Goal: Navigation & Orientation: Find specific page/section

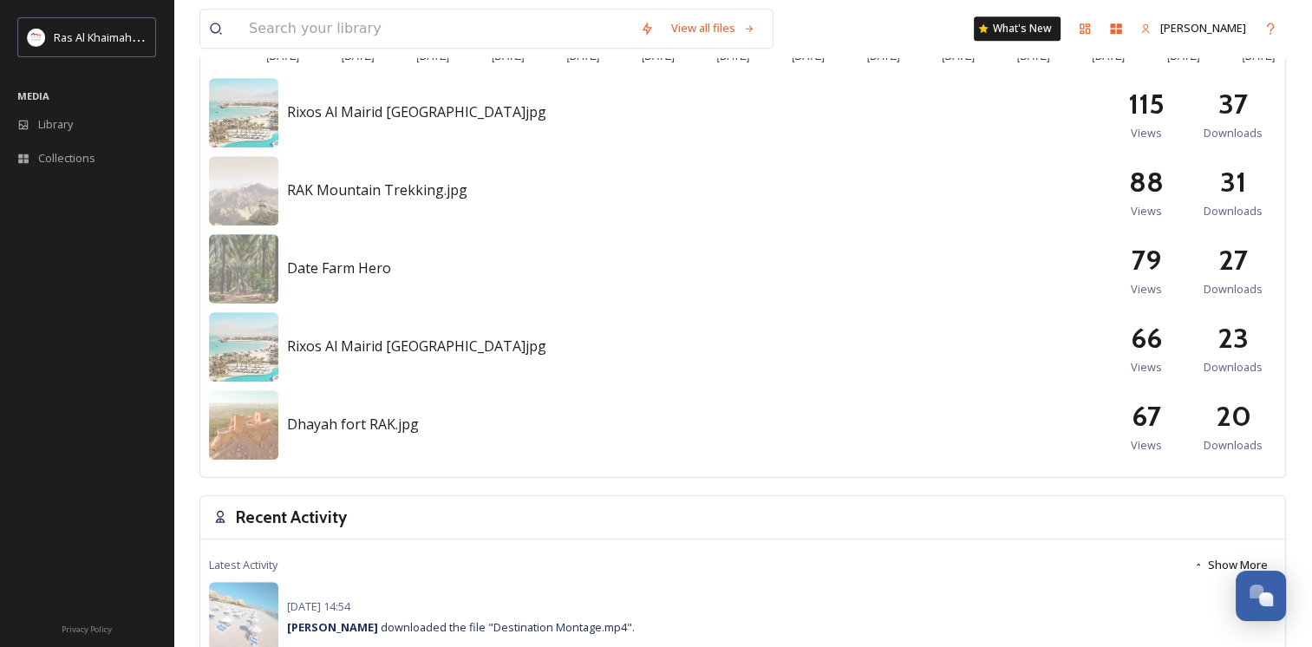
scroll to position [555, 0]
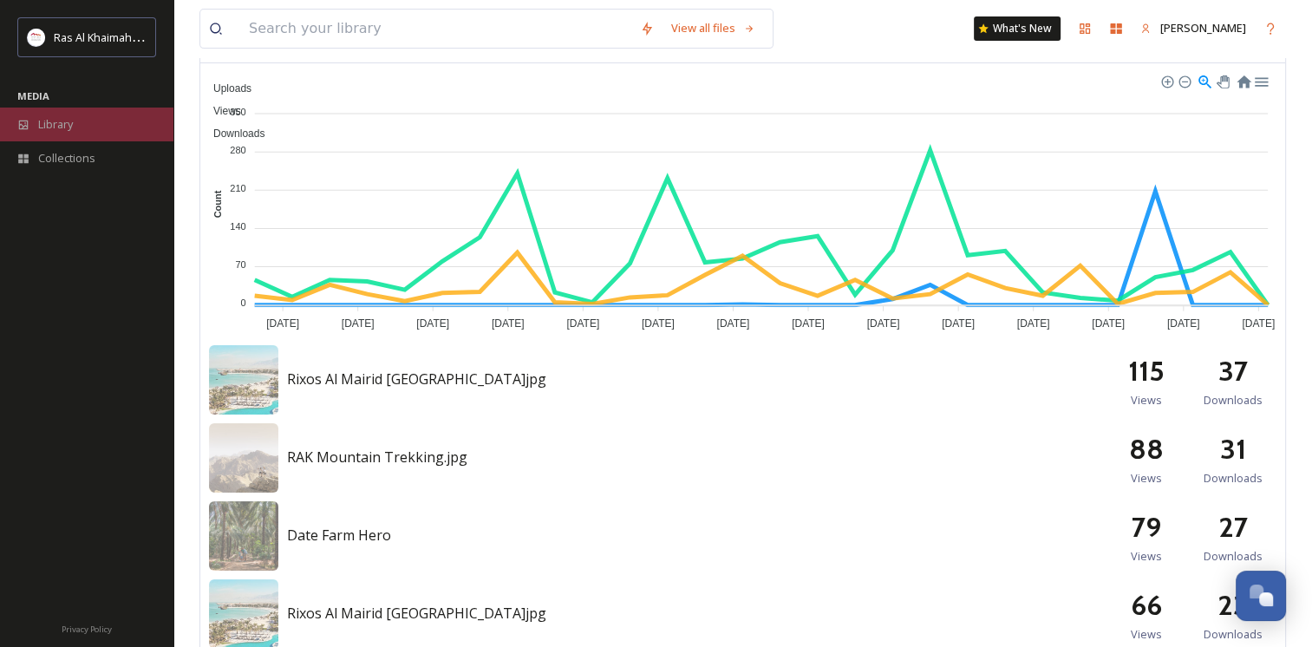
click at [62, 136] on div "Library" at bounding box center [86, 125] width 173 height 34
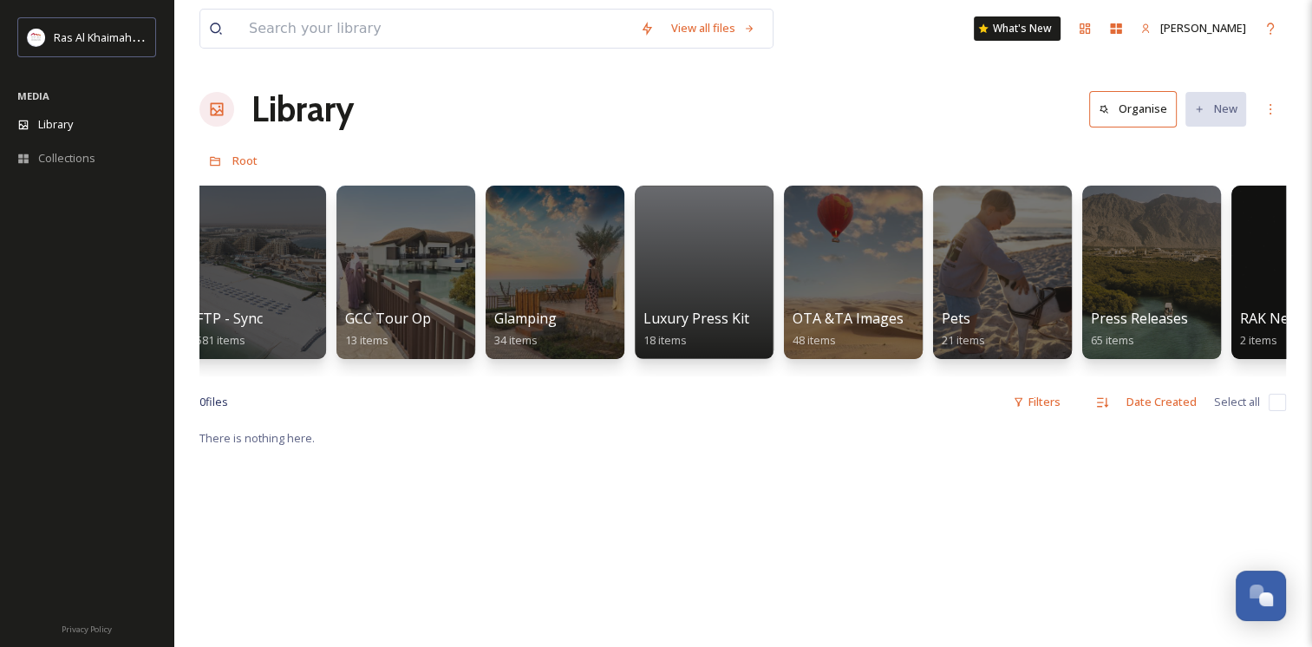
scroll to position [0, 3239]
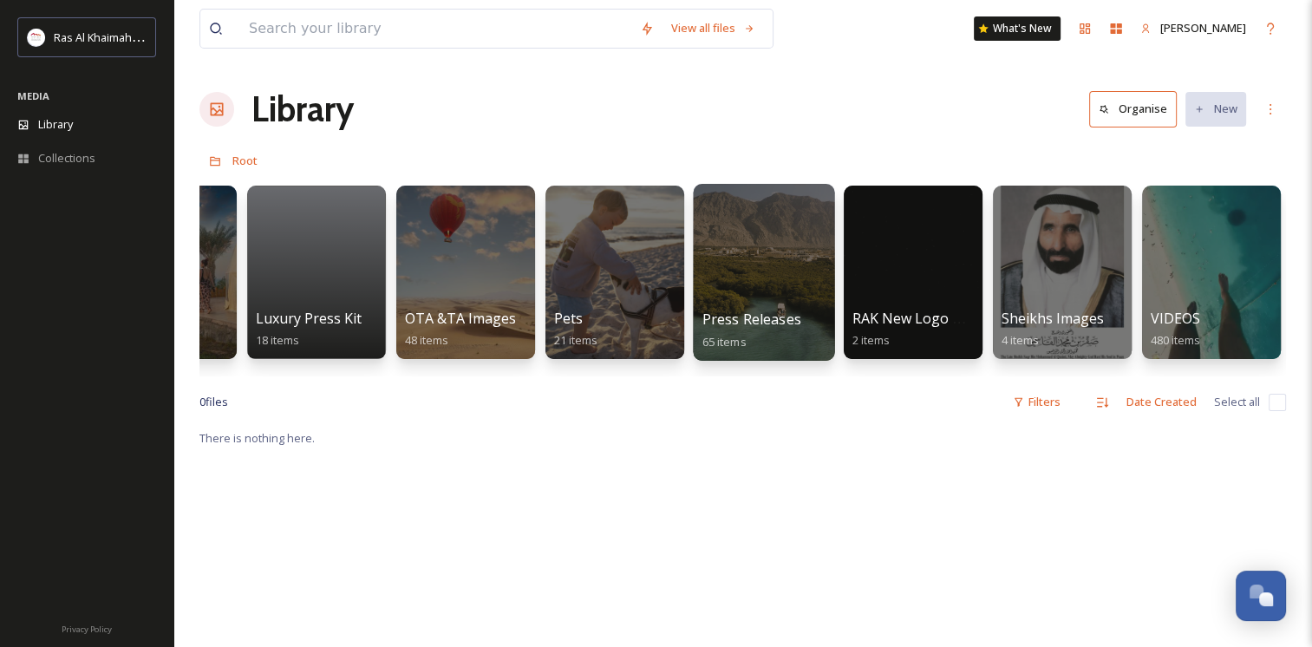
click at [774, 257] on div at bounding box center [763, 272] width 141 height 177
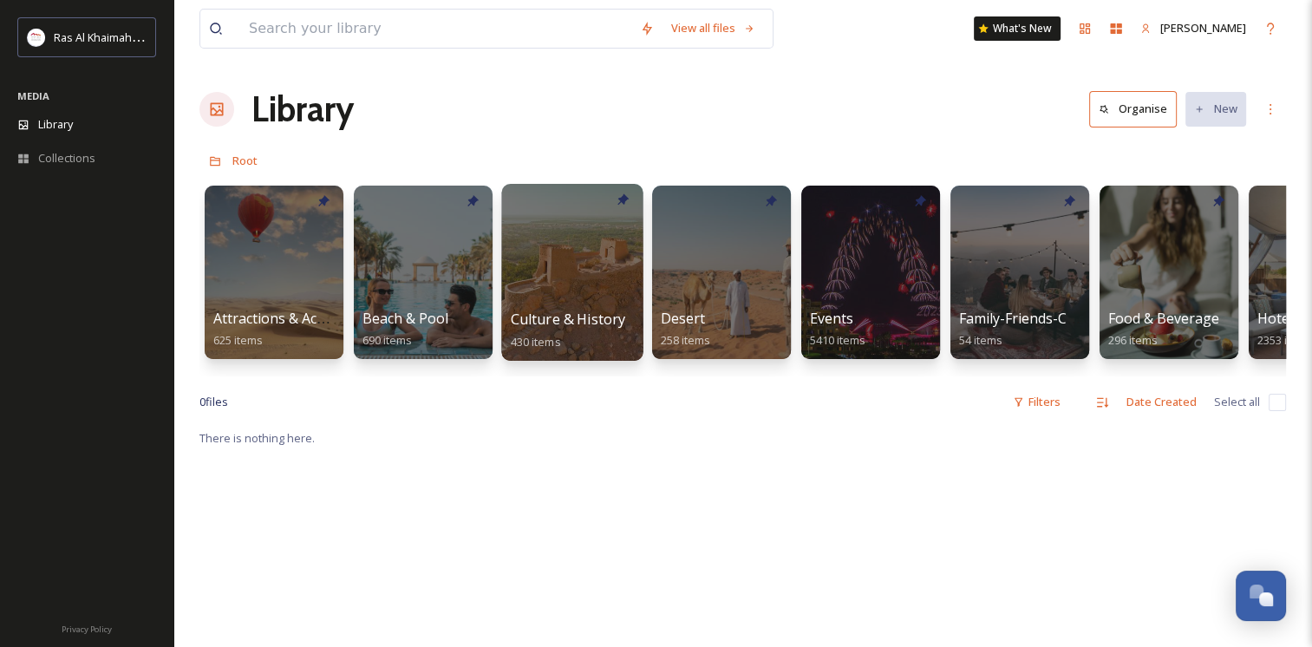
click at [572, 297] on div at bounding box center [571, 272] width 141 height 177
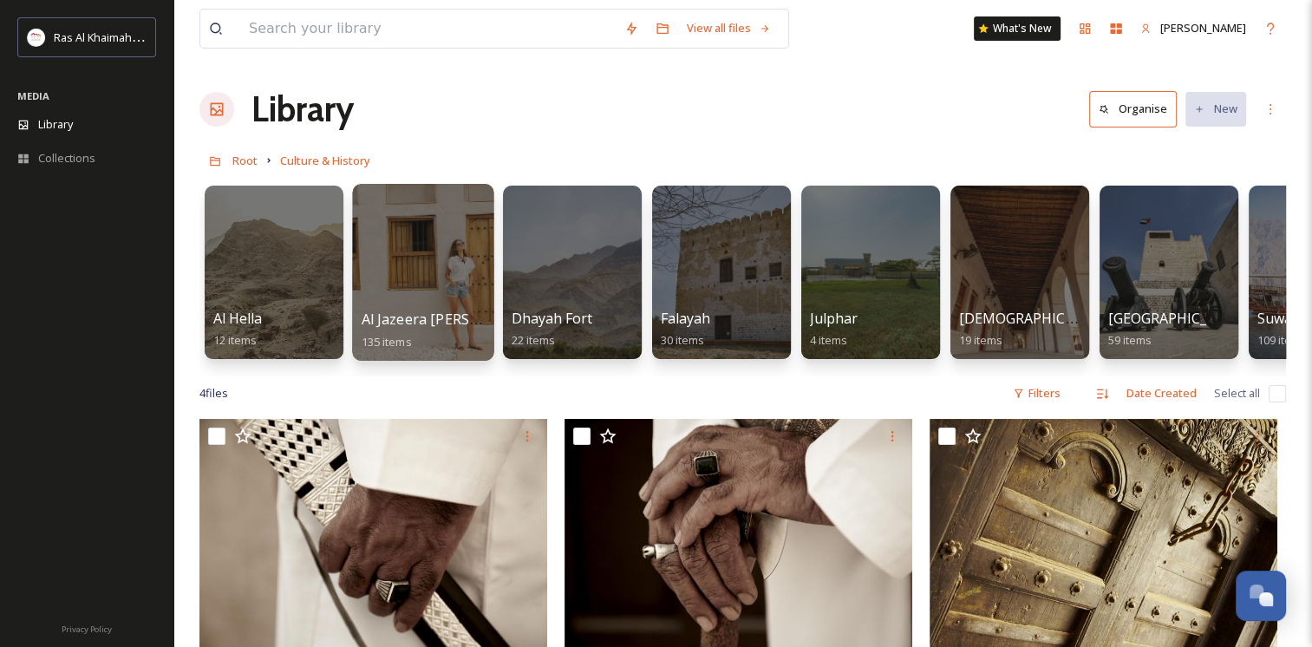
click at [444, 266] on div at bounding box center [422, 272] width 141 height 177
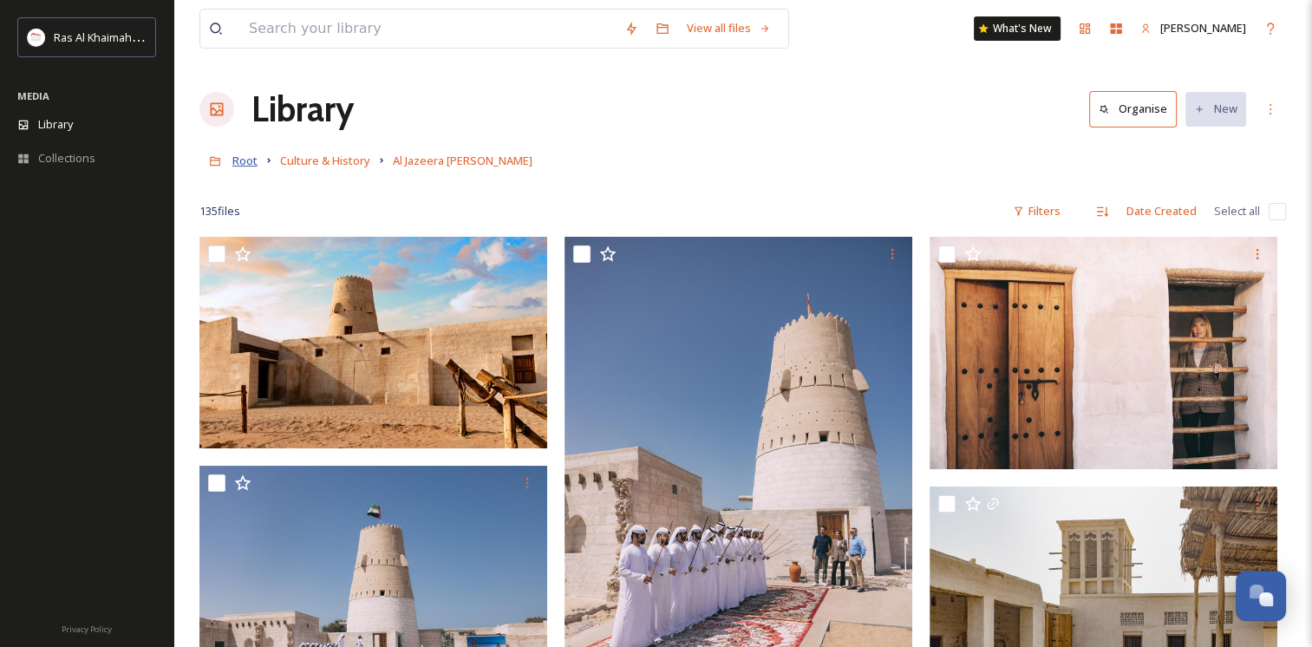
click at [253, 158] on span "Root" at bounding box center [244, 161] width 25 height 16
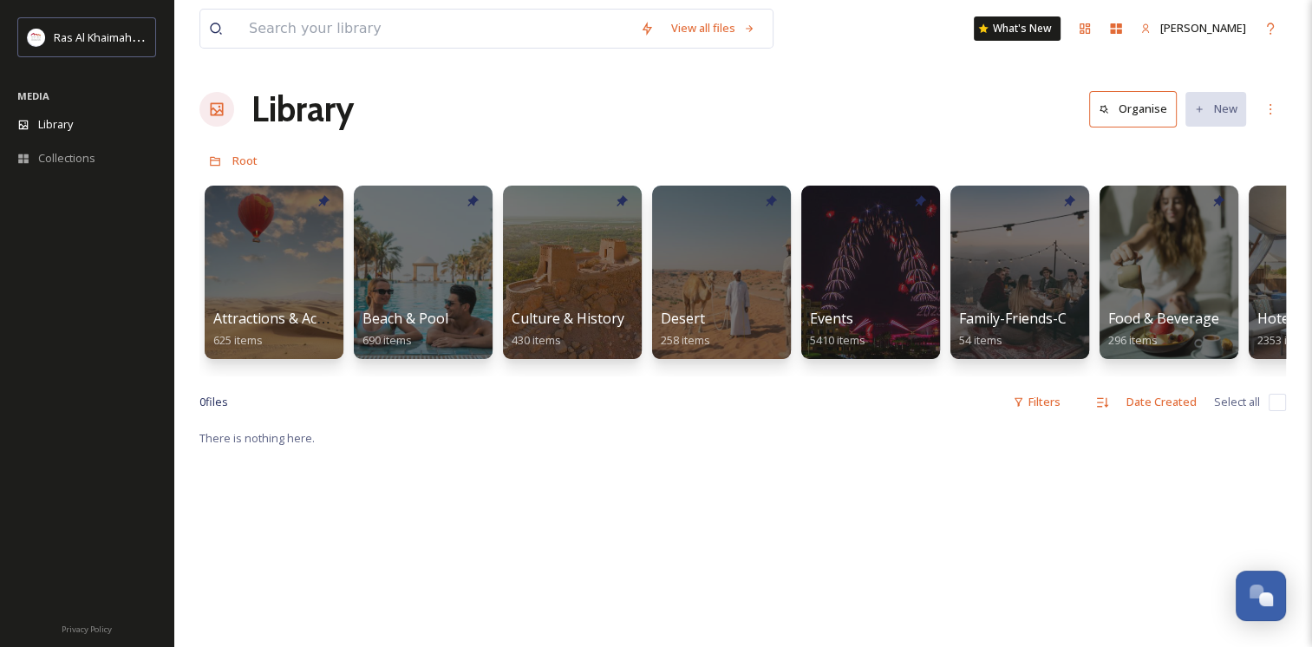
click at [1183, 373] on div "Attractions & Activities 625 items Beach & Pool 690 items Culture & History 430…" at bounding box center [742, 276] width 1087 height 199
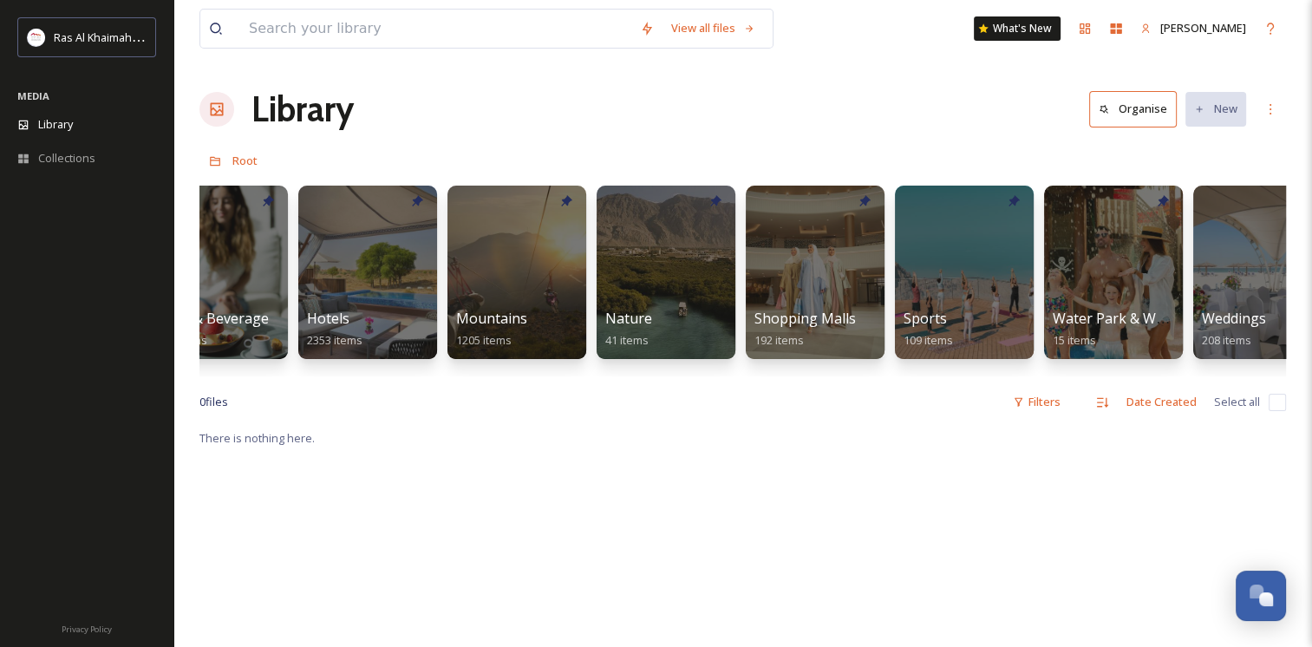
click at [1137, 373] on div "Attractions & Activities 625 items Beach & Pool 690 items Culture & History 430…" at bounding box center [742, 276] width 1087 height 199
click at [1100, 297] on div at bounding box center [1112, 272] width 141 height 177
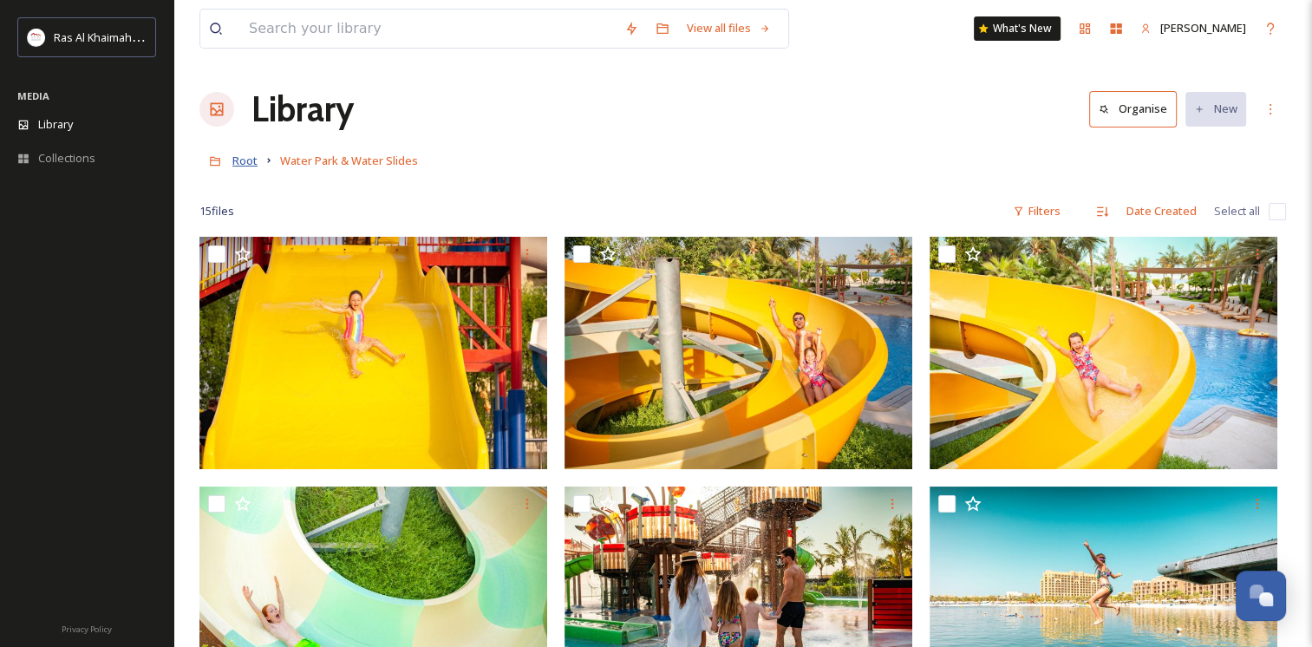
click at [245, 160] on span "Root" at bounding box center [244, 161] width 25 height 16
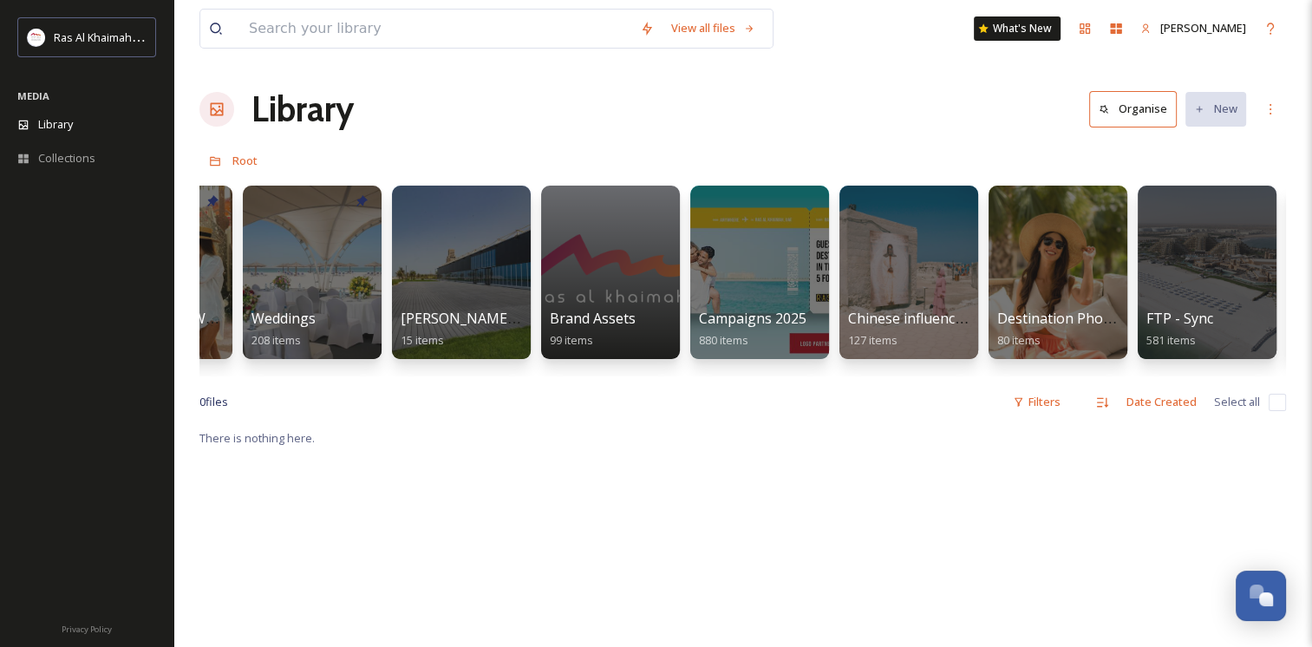
scroll to position [0, 2851]
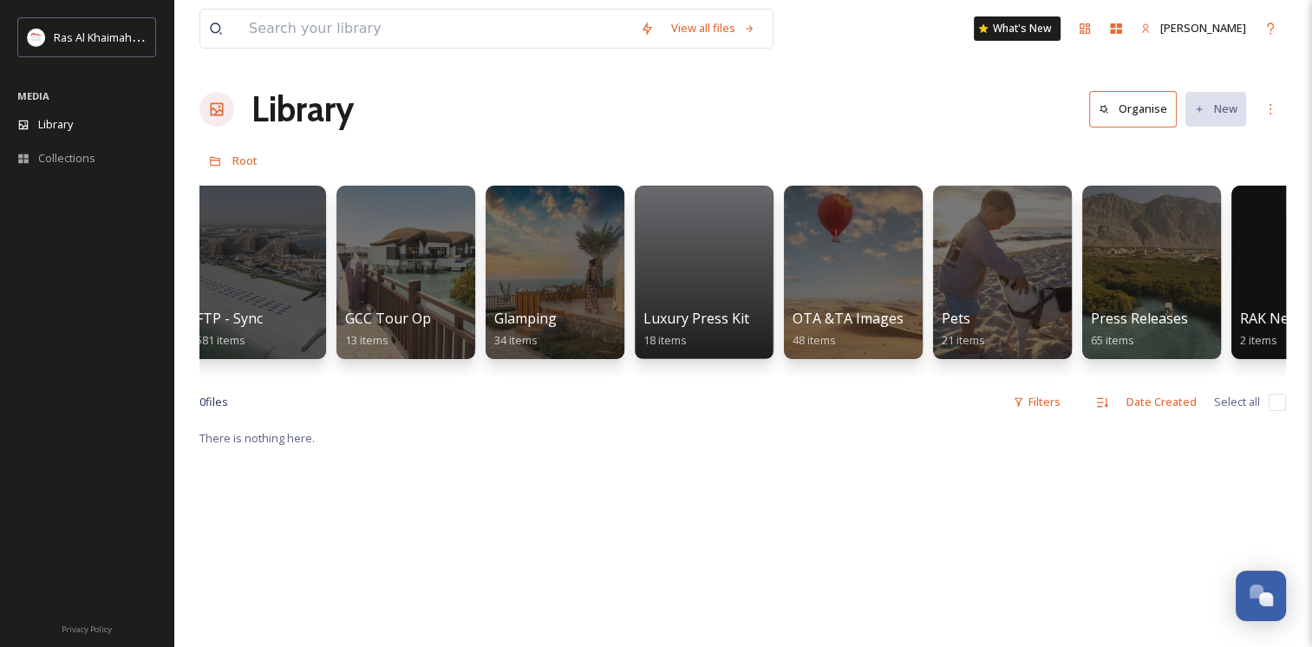
click at [527, 403] on div "0 file s Filters Date Created Select all" at bounding box center [742, 402] width 1087 height 34
click at [544, 400] on div "0 file s Filters Date Created Select all" at bounding box center [742, 402] width 1087 height 34
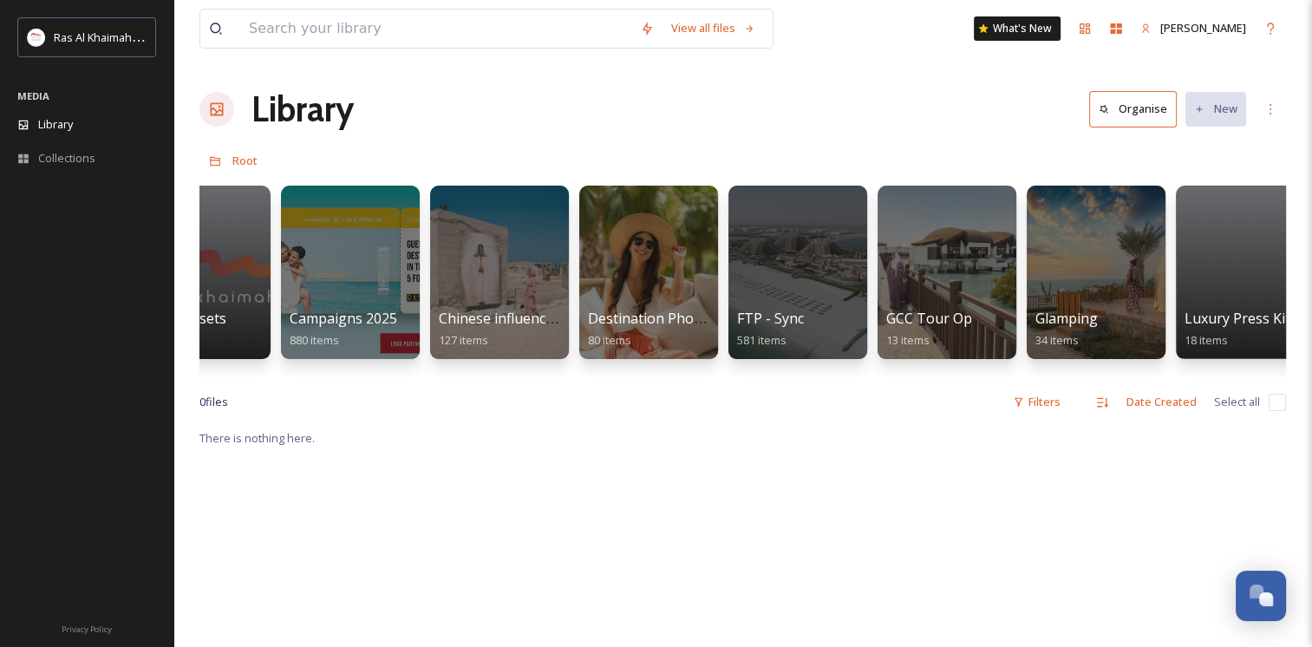
scroll to position [0, 2334]
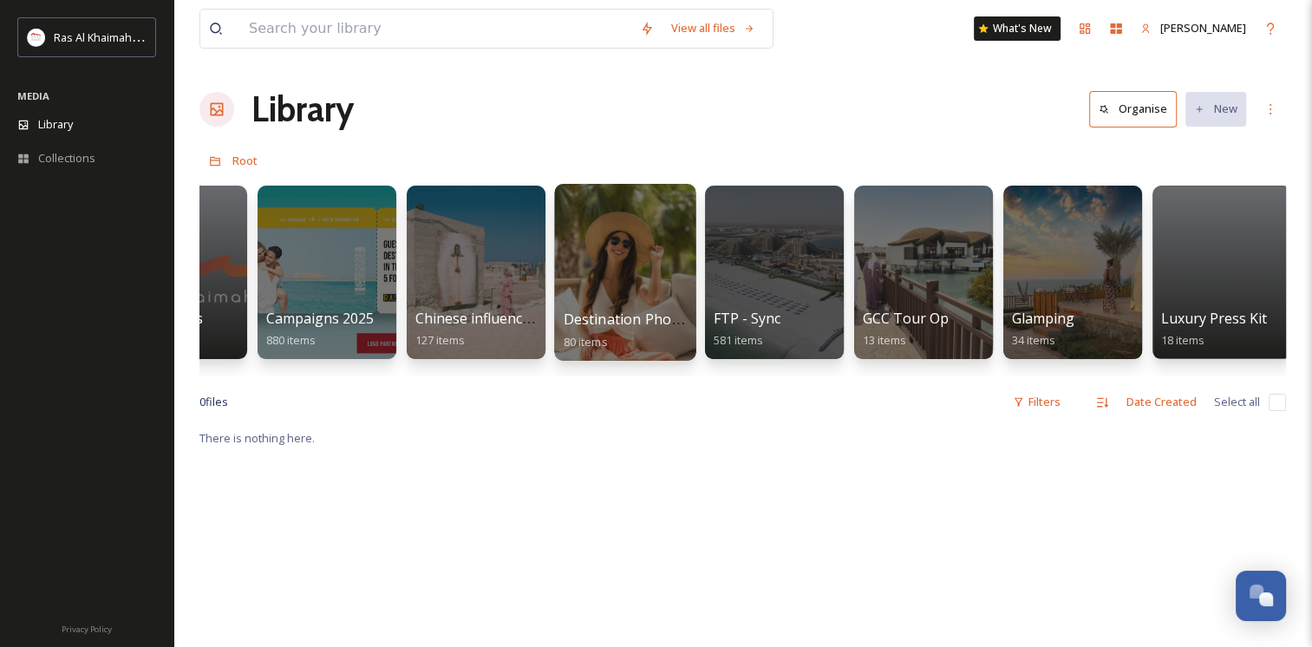
click at [614, 262] on div at bounding box center [624, 272] width 141 height 177
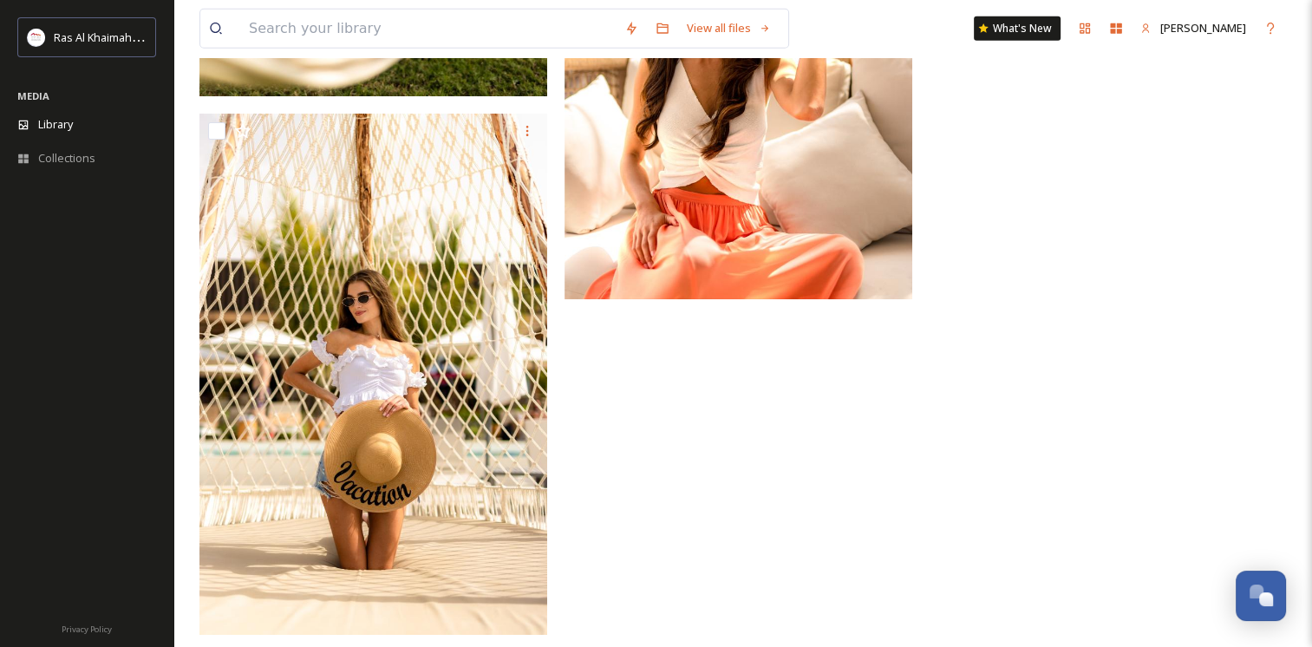
scroll to position [11038, 0]
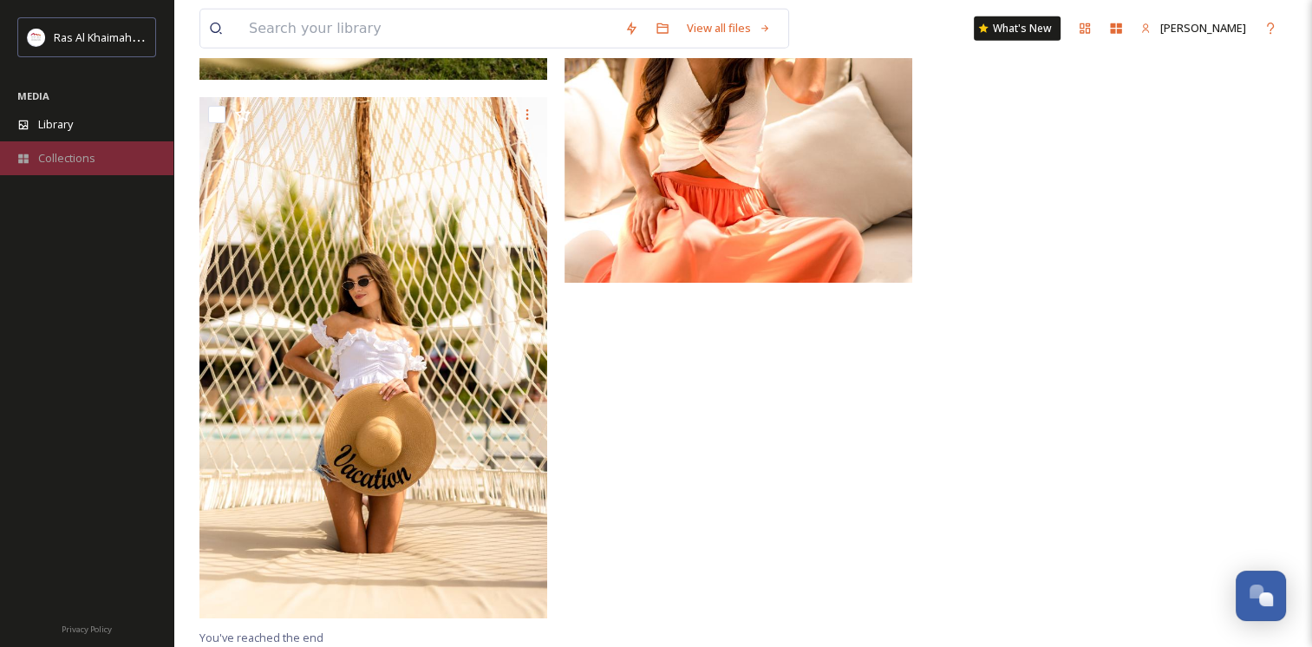
click at [57, 156] on span "Collections" at bounding box center [66, 158] width 57 height 16
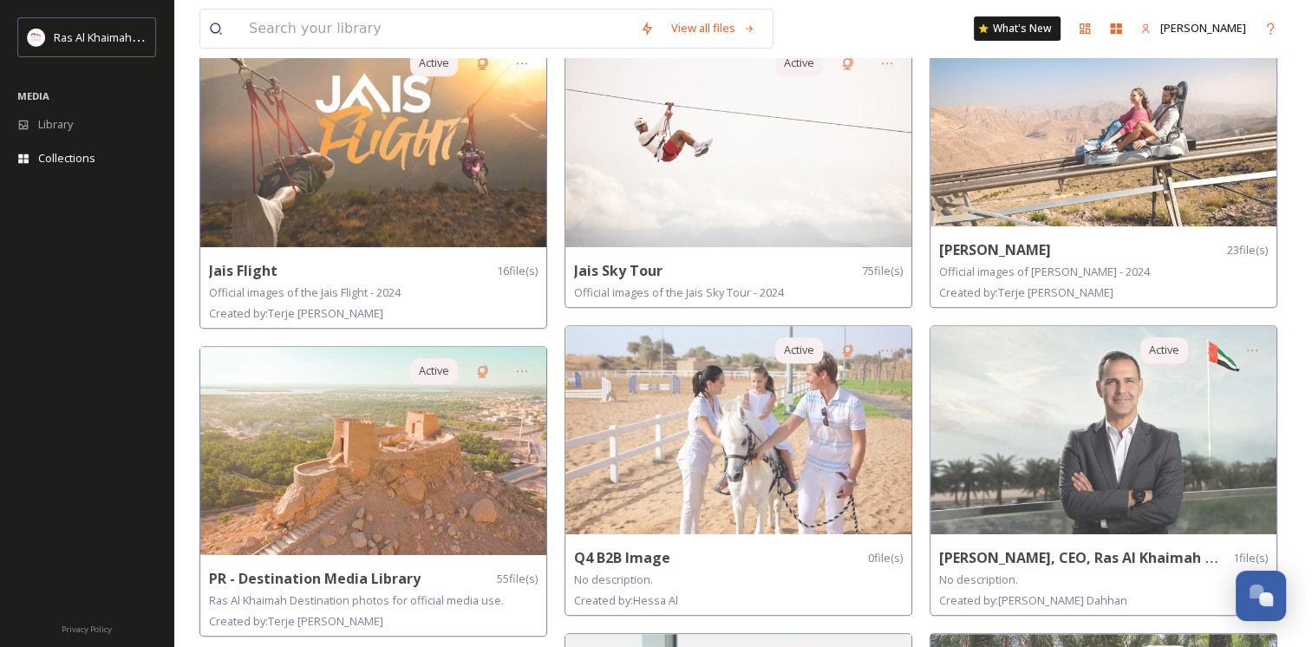
scroll to position [770, 0]
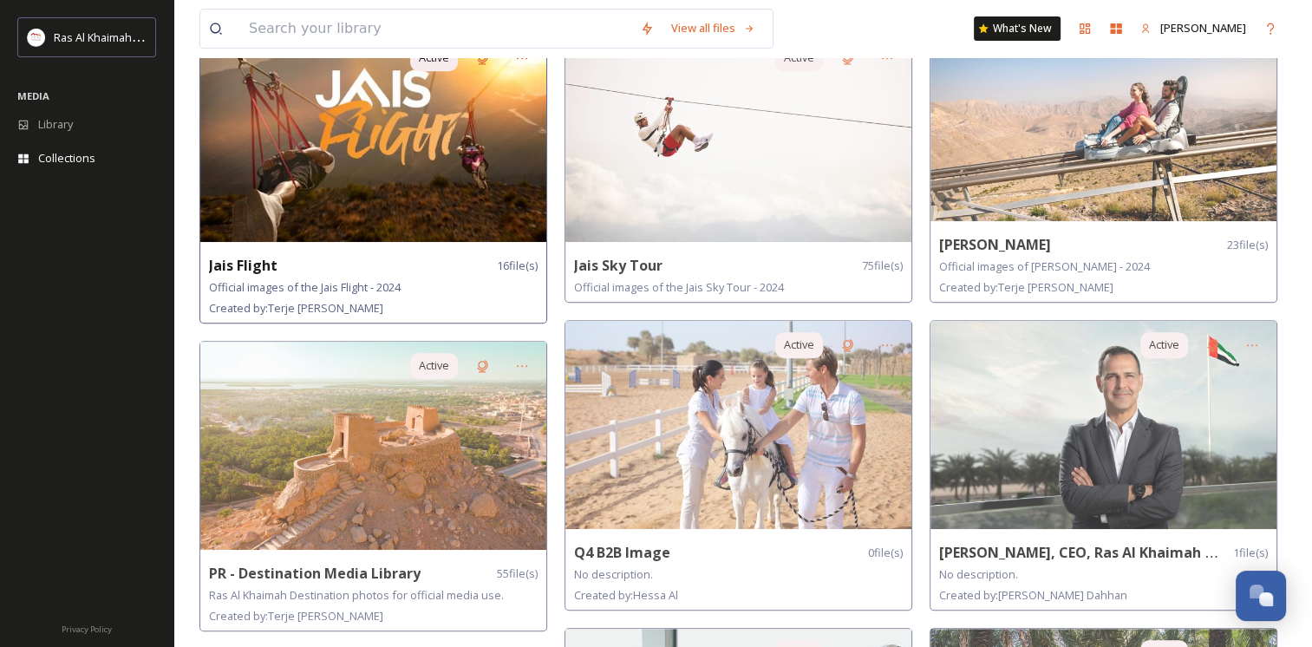
click at [361, 163] on img at bounding box center [373, 138] width 346 height 208
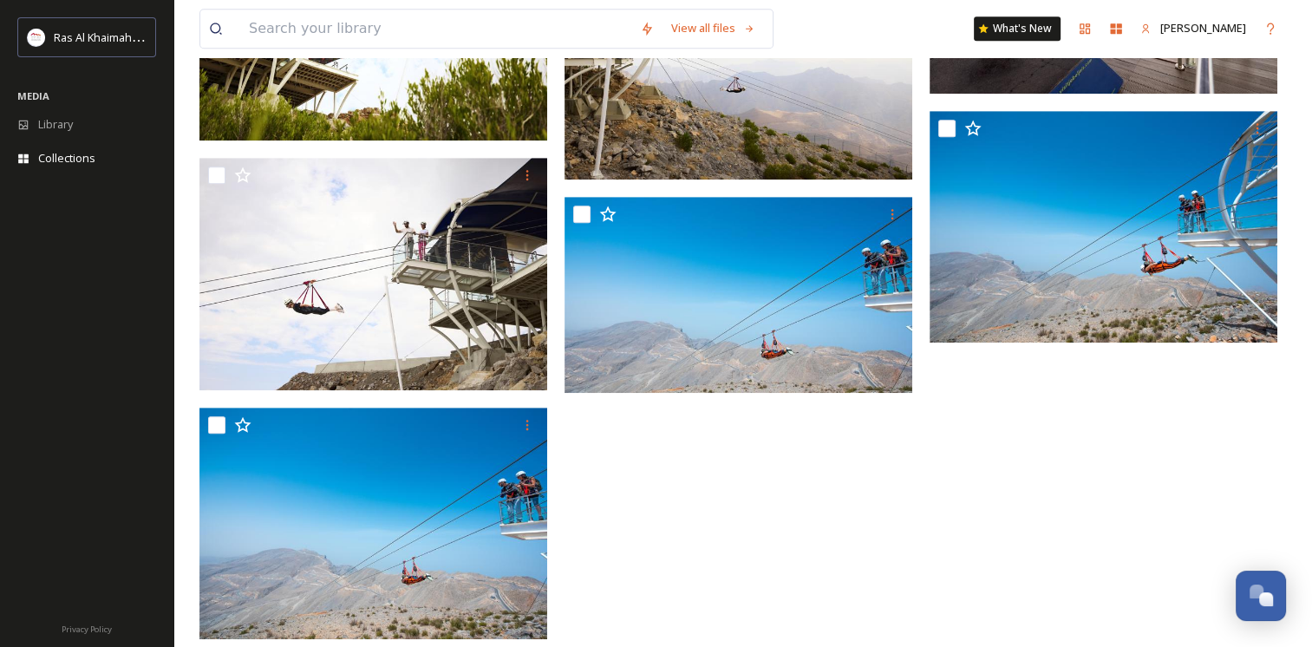
scroll to position [624, 0]
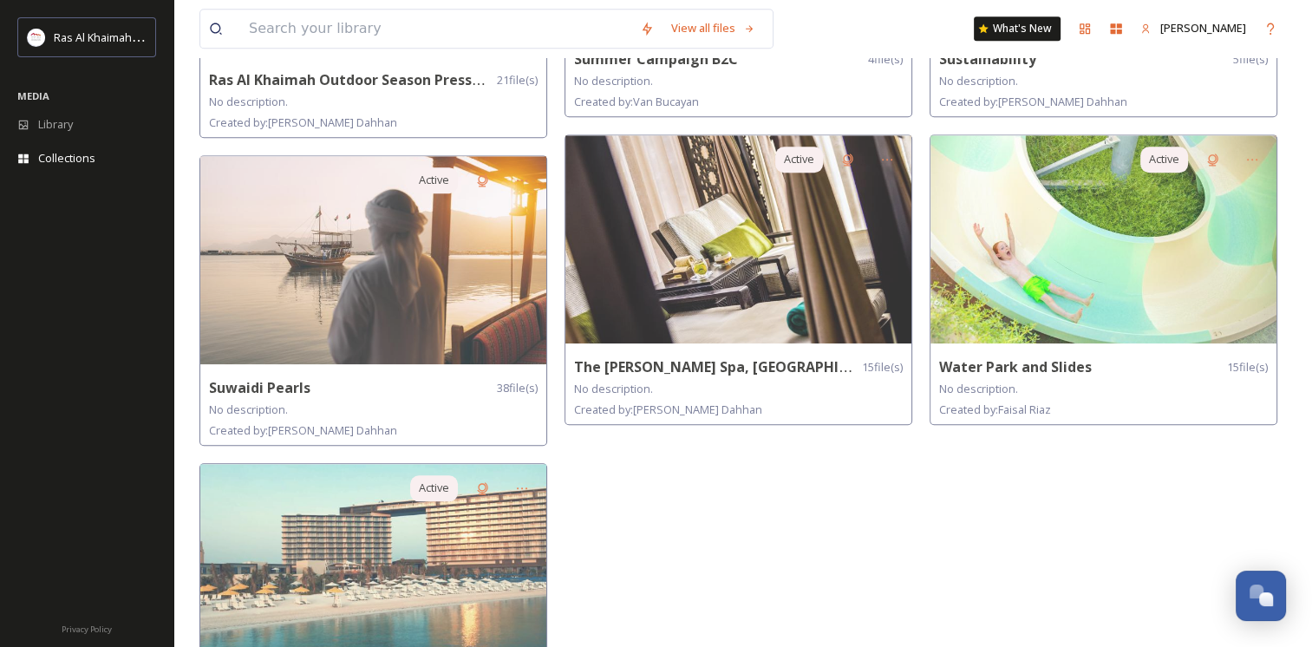
scroll to position [1596, 0]
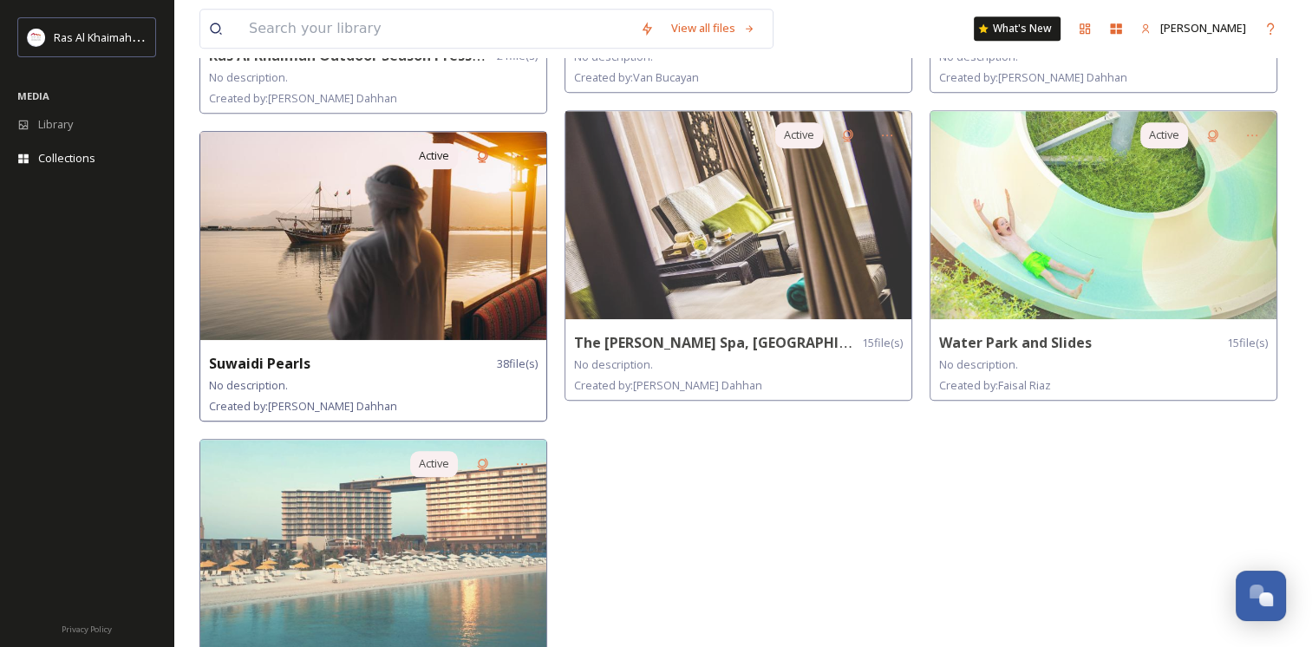
click at [371, 274] on img at bounding box center [373, 236] width 346 height 208
